Goal: Task Accomplishment & Management: Use online tool/utility

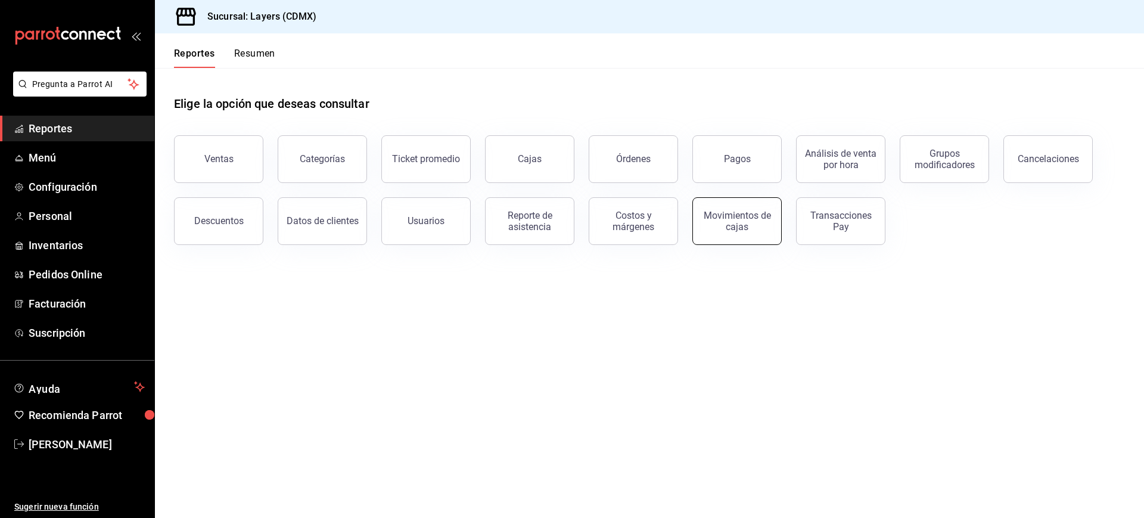
click at [724, 211] on div "Movimientos de cajas" at bounding box center [737, 221] width 74 height 23
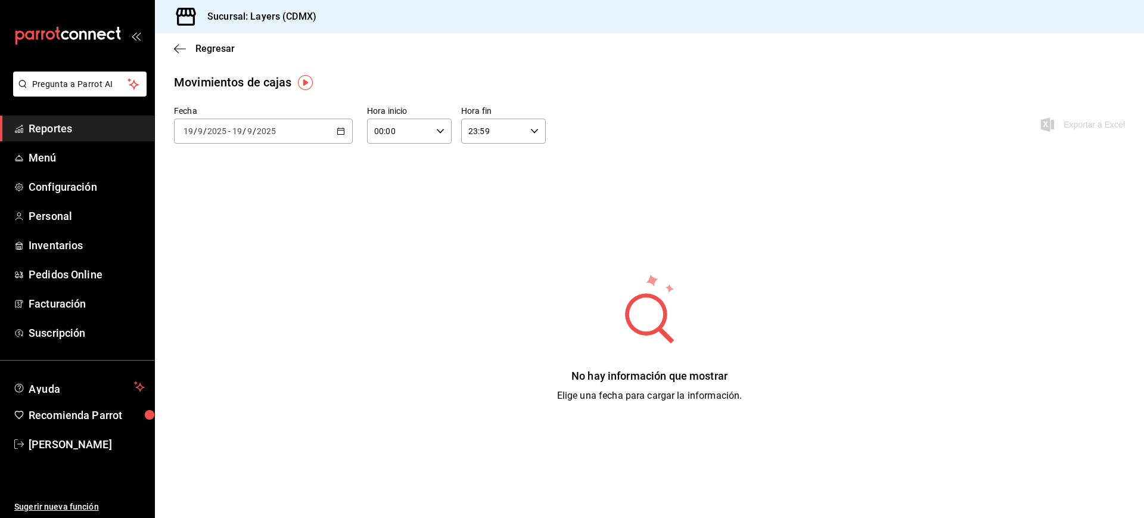
click at [347, 127] on div "[DATE] [DATE] - [DATE] [DATE]" at bounding box center [263, 131] width 179 height 25
click at [247, 293] on li "Rango de fechas" at bounding box center [230, 301] width 111 height 27
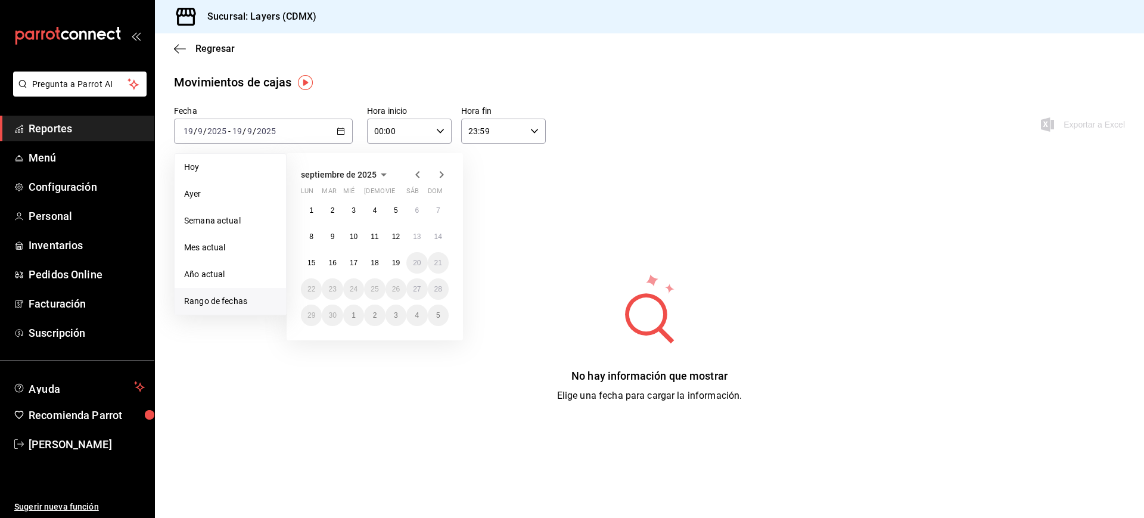
click at [419, 171] on icon "button" at bounding box center [418, 174] width 14 height 14
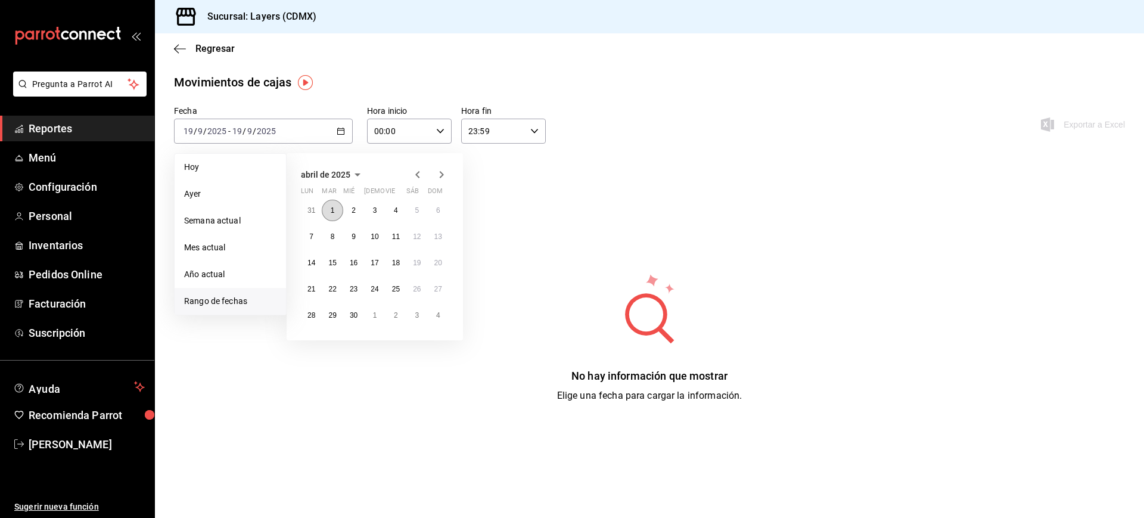
click at [331, 212] on abbr "1" at bounding box center [333, 210] width 4 height 8
click at [442, 178] on icon "button" at bounding box center [441, 174] width 14 height 14
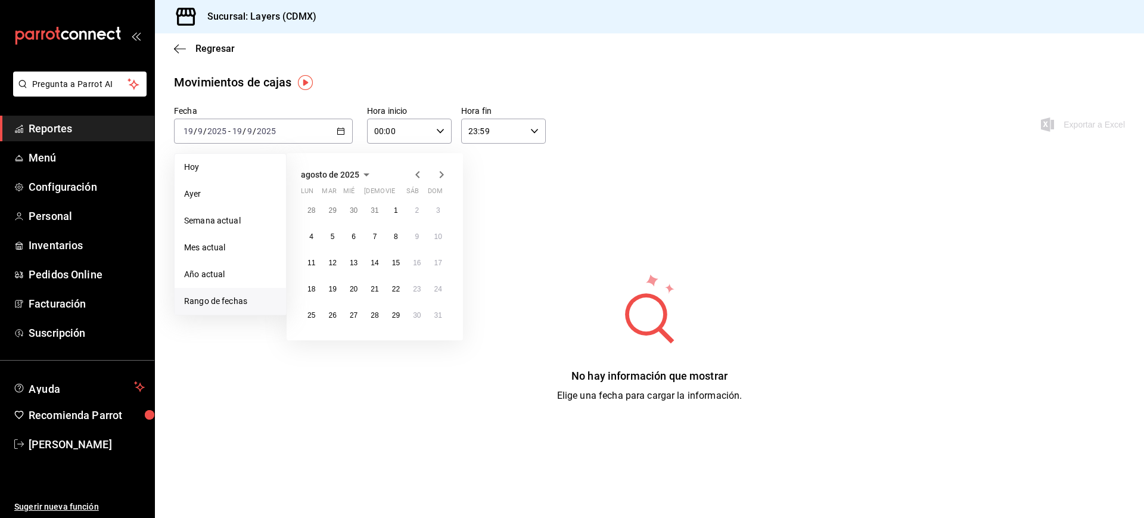
click at [443, 170] on icon "button" at bounding box center [441, 174] width 14 height 14
click at [394, 262] on abbr "19" at bounding box center [396, 263] width 8 height 8
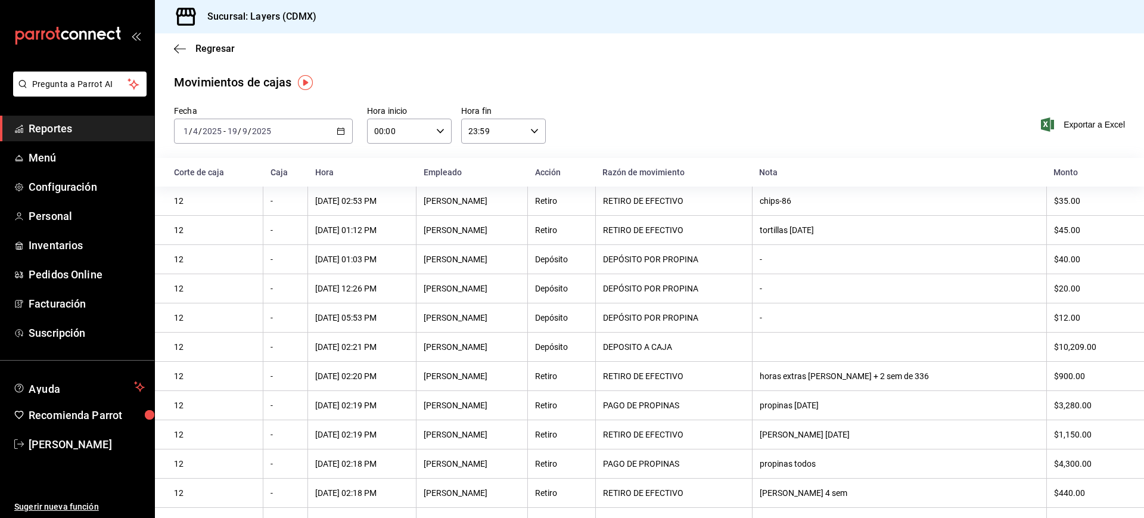
click at [1078, 123] on span "Exportar a Excel" at bounding box center [1084, 124] width 82 height 14
